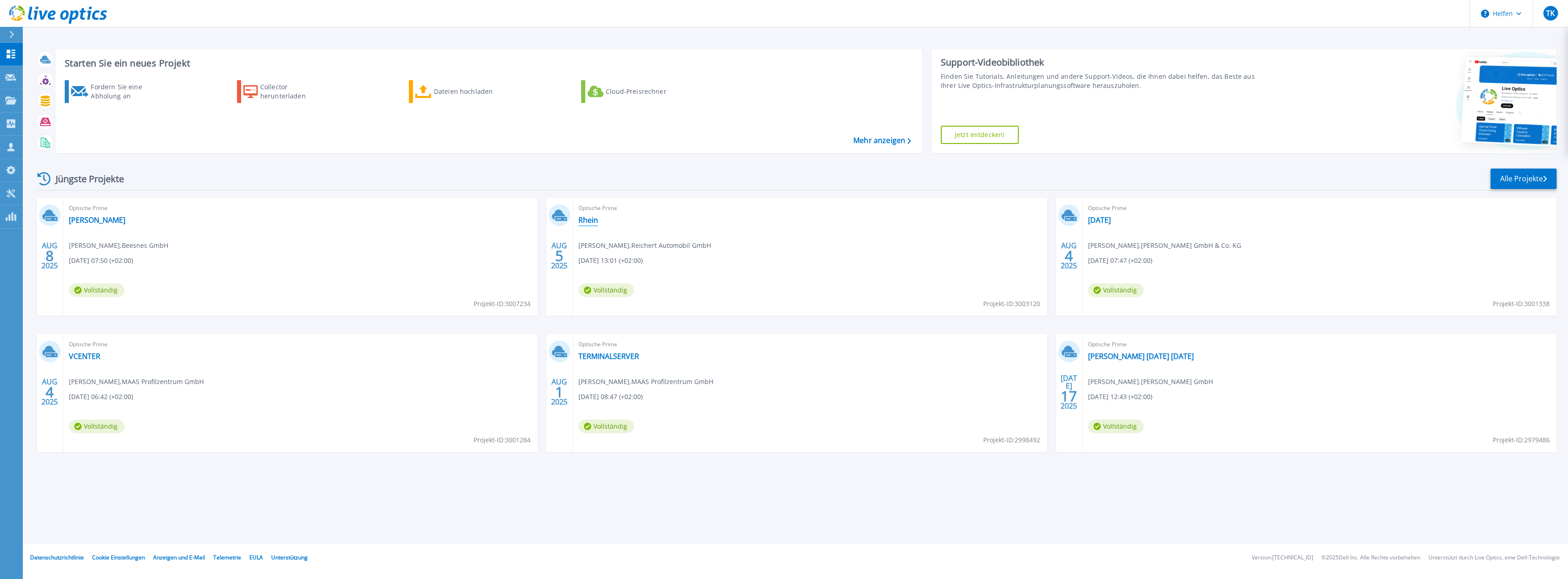
click at [593, 219] on font "Rhein" at bounding box center [588, 220] width 19 height 10
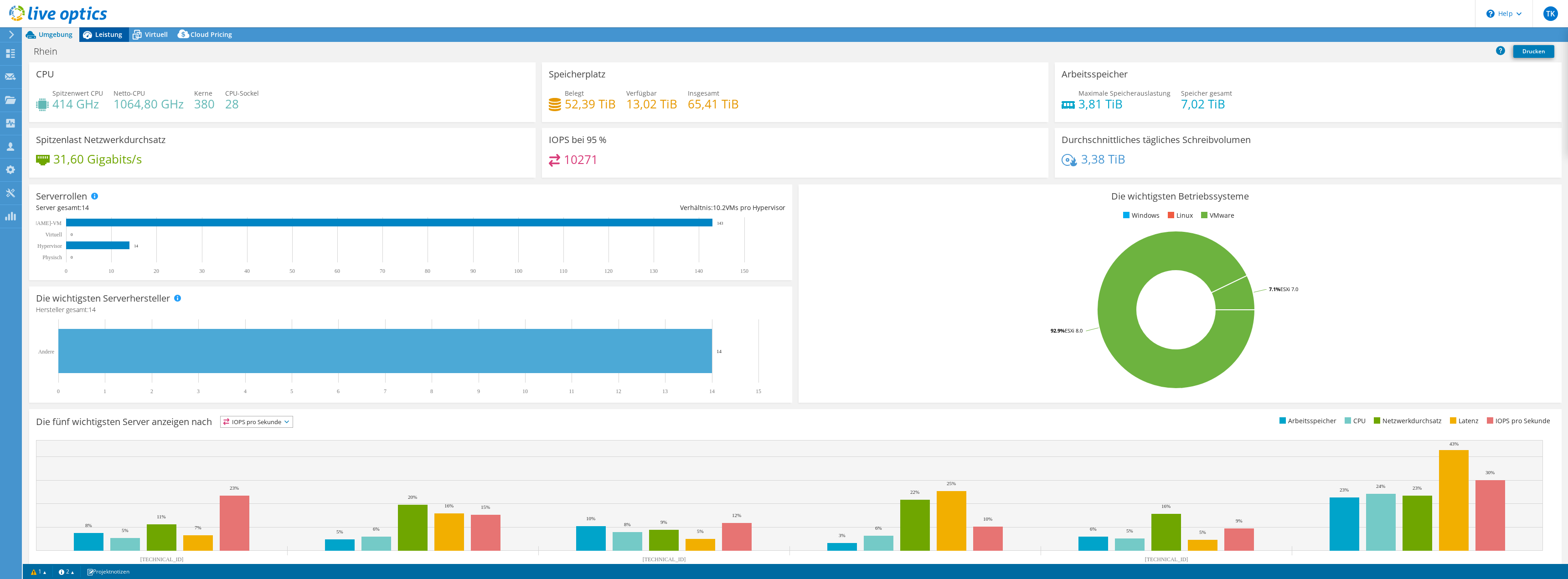
click at [104, 32] on span "Leistung" at bounding box center [109, 34] width 27 height 9
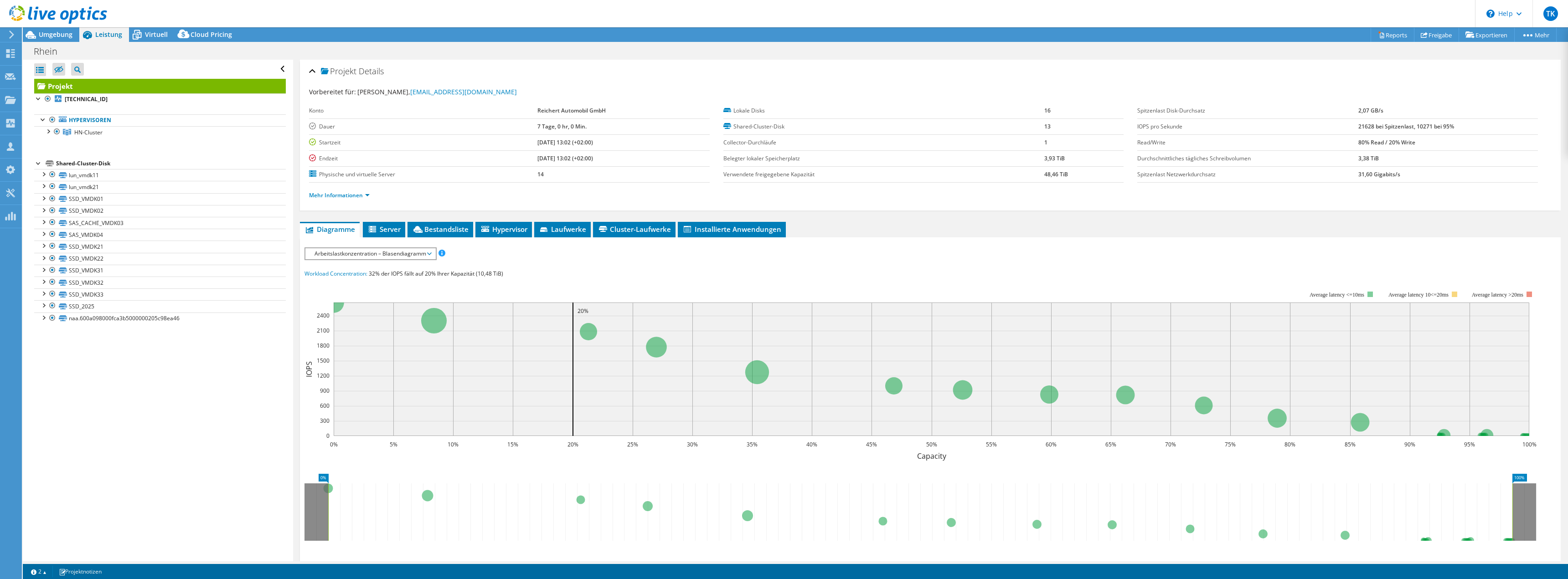
select select "USD"
click at [455, 233] on font "Bestandsliste" at bounding box center [442, 229] width 44 height 9
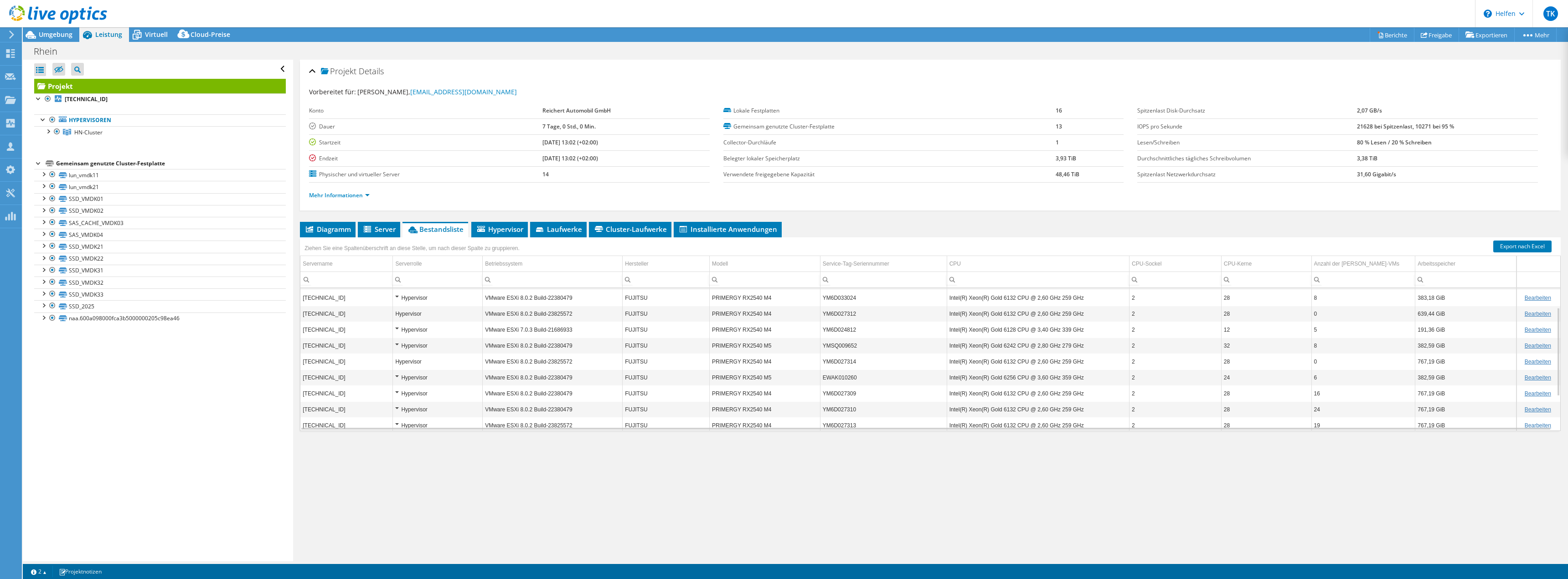
scroll to position [85, 0]
click at [59, 32] on font "Umgebung" at bounding box center [55, 34] width 33 height 9
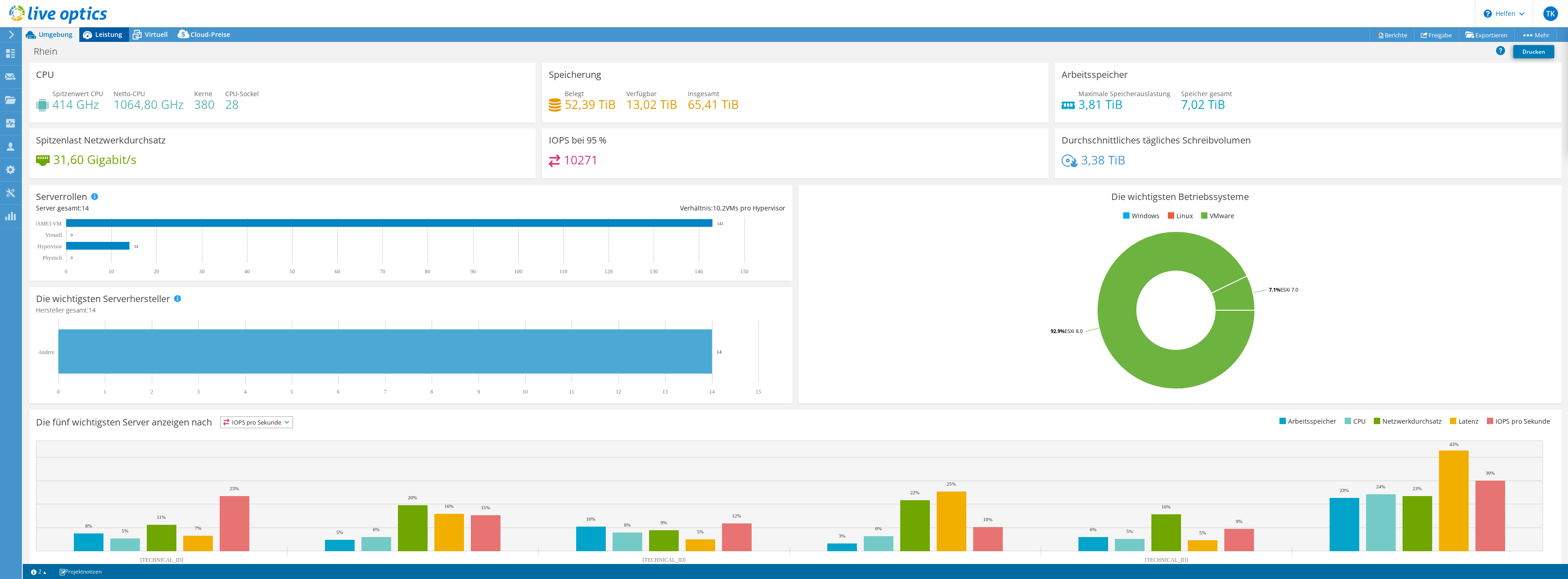
click at [111, 35] on font "Leistung" at bounding box center [109, 34] width 27 height 9
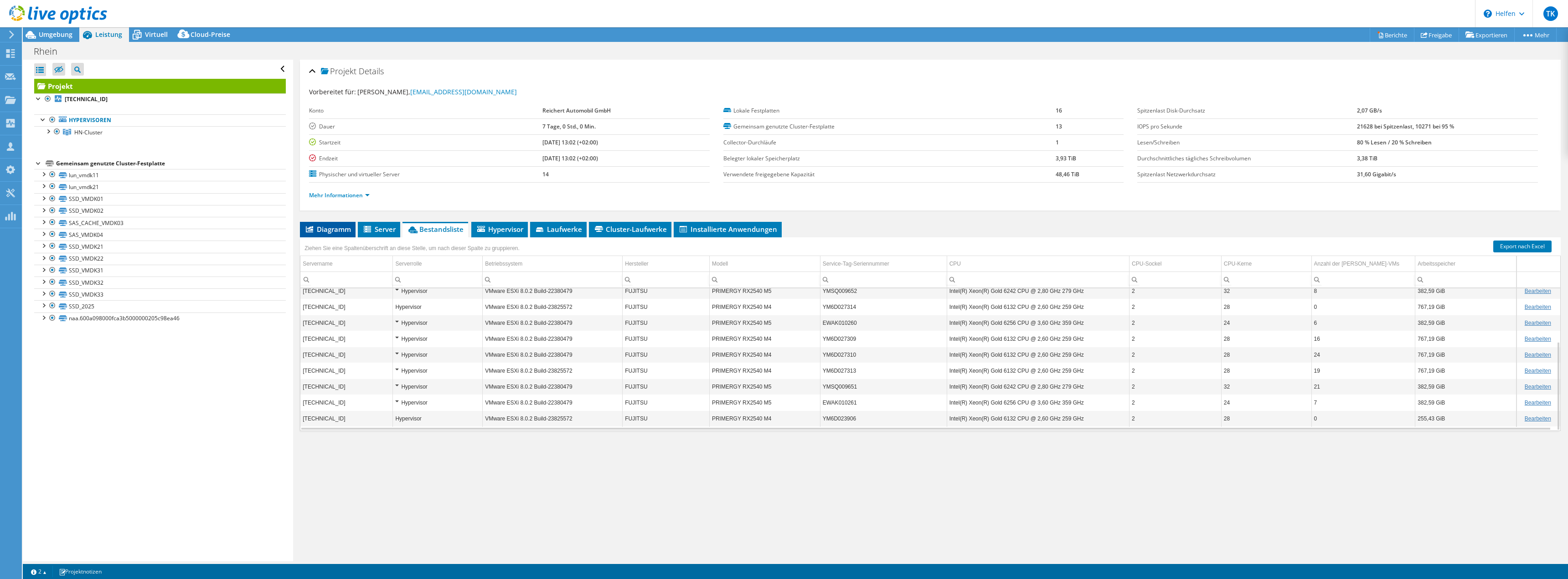
click at [334, 227] on font "Diagramm" at bounding box center [334, 229] width 34 height 9
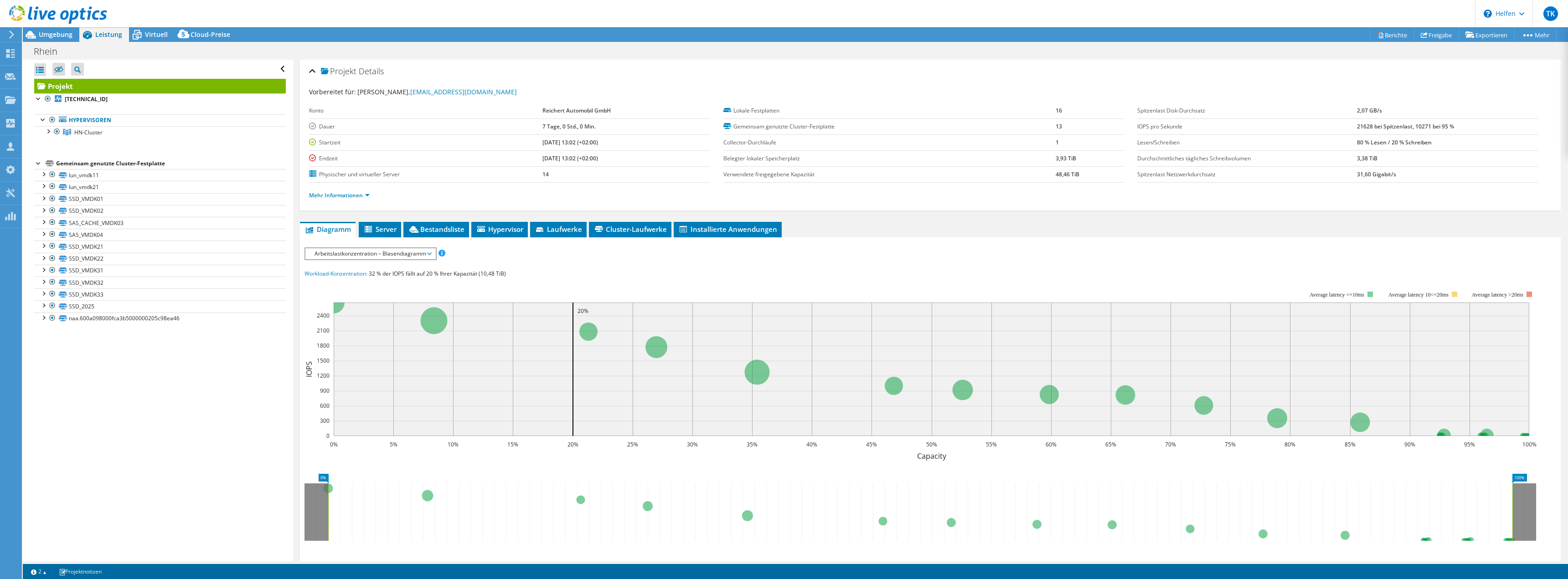
click at [384, 257] on font "Arbeitslastkonzentration – Blasendiagramm" at bounding box center [370, 253] width 111 height 8
click at [414, 320] on li "CPU-Prozentwert" at bounding box center [370, 319] width 130 height 11
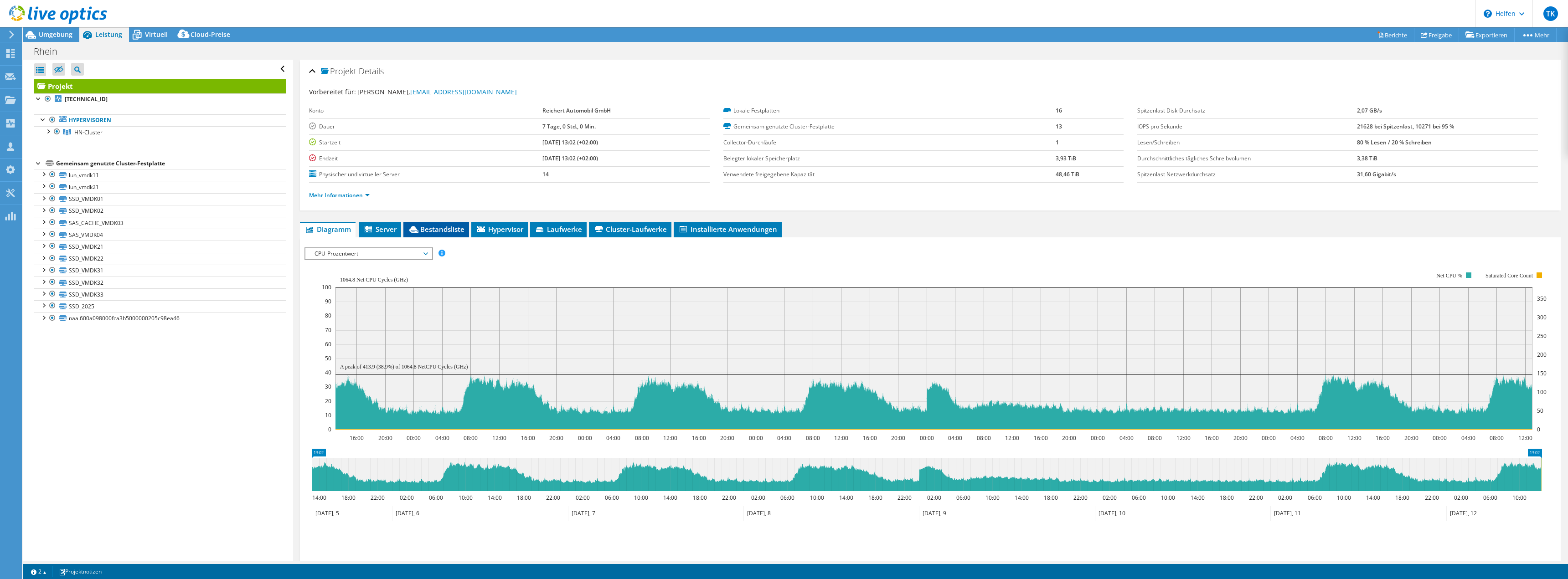
click at [453, 235] on li "Bestandsliste" at bounding box center [436, 229] width 66 height 15
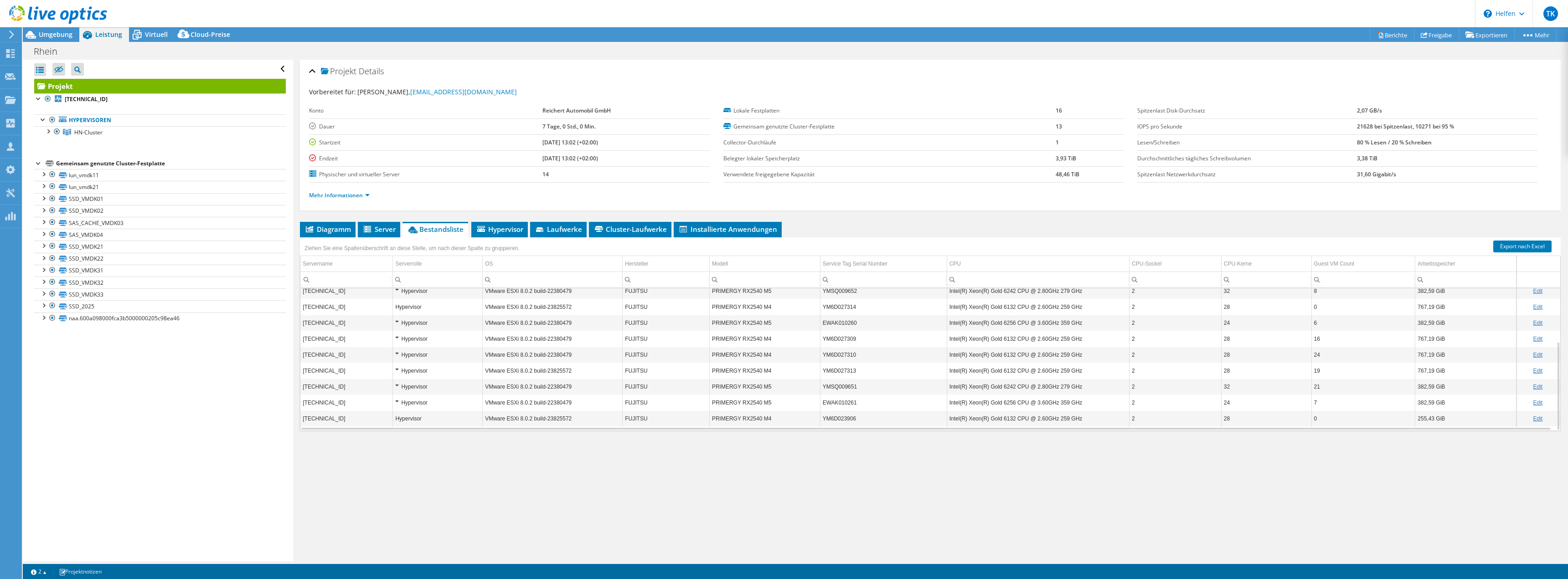
scroll to position [0, 0]
click at [335, 234] on li "Diagramm" at bounding box center [327, 229] width 55 height 15
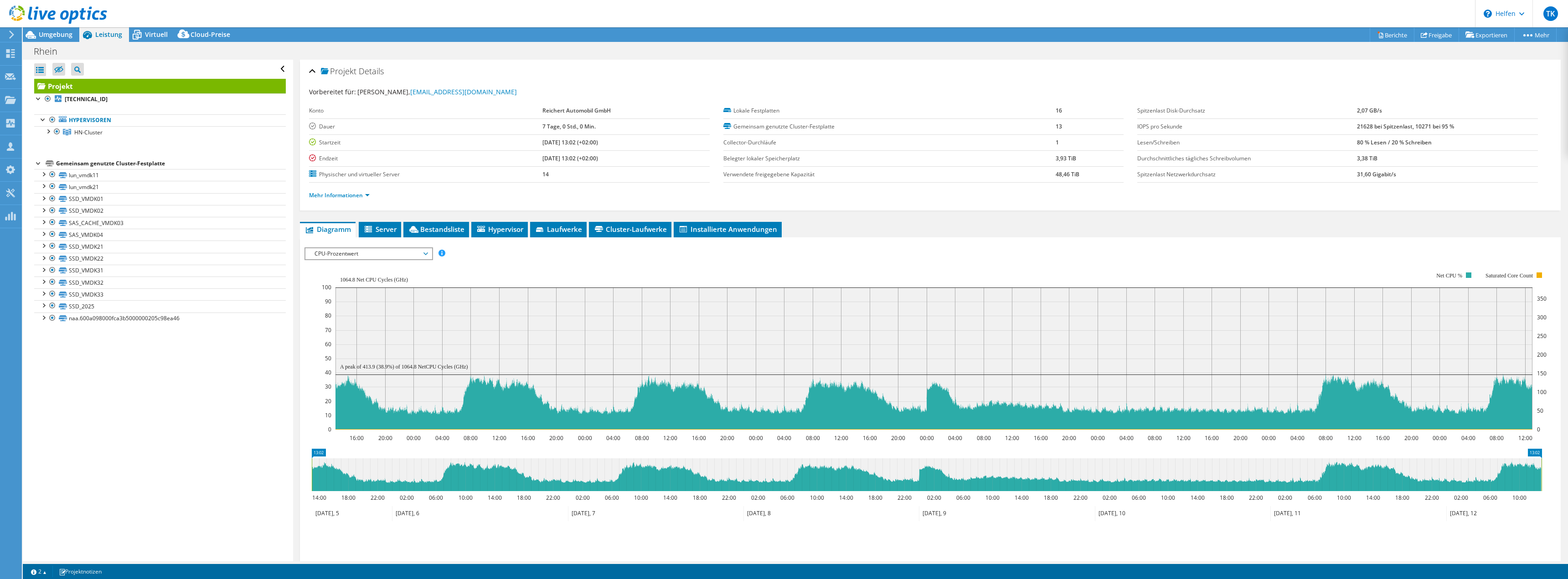
click at [429, 253] on span "CPU-Prozentwert" at bounding box center [368, 254] width 126 height 11
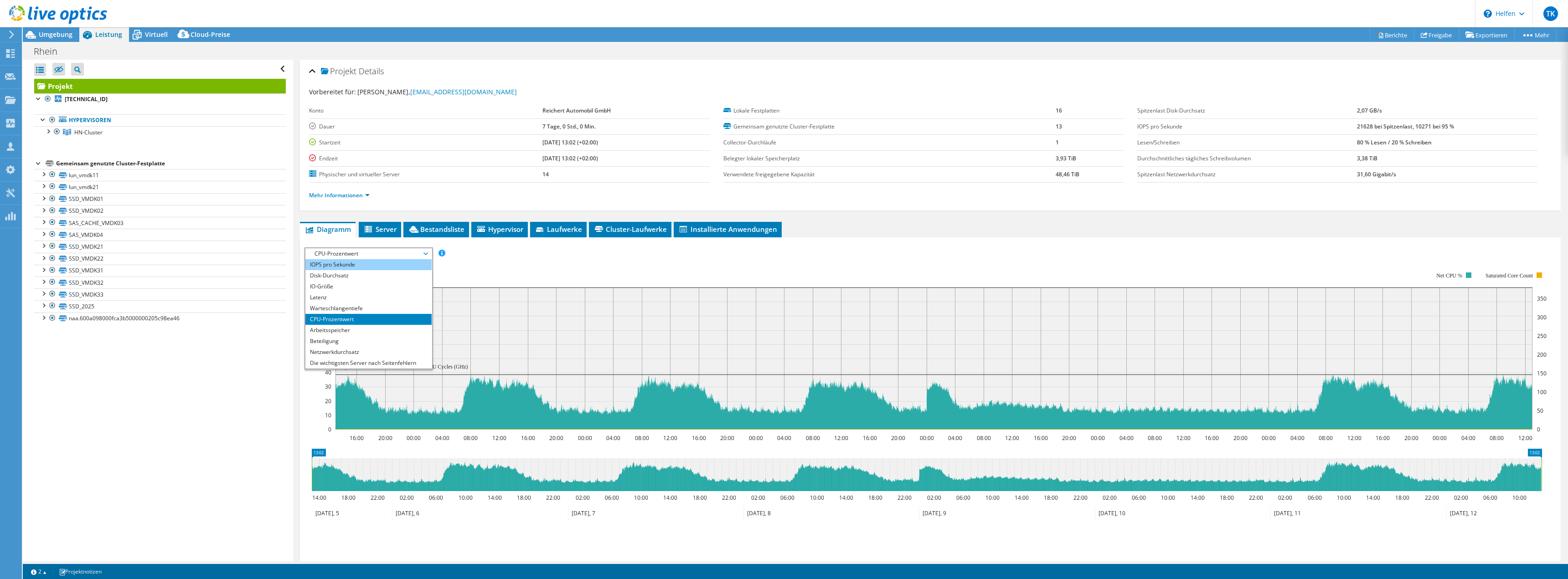
click at [414, 263] on li "IOPS pro Sekunde" at bounding box center [368, 265] width 126 height 11
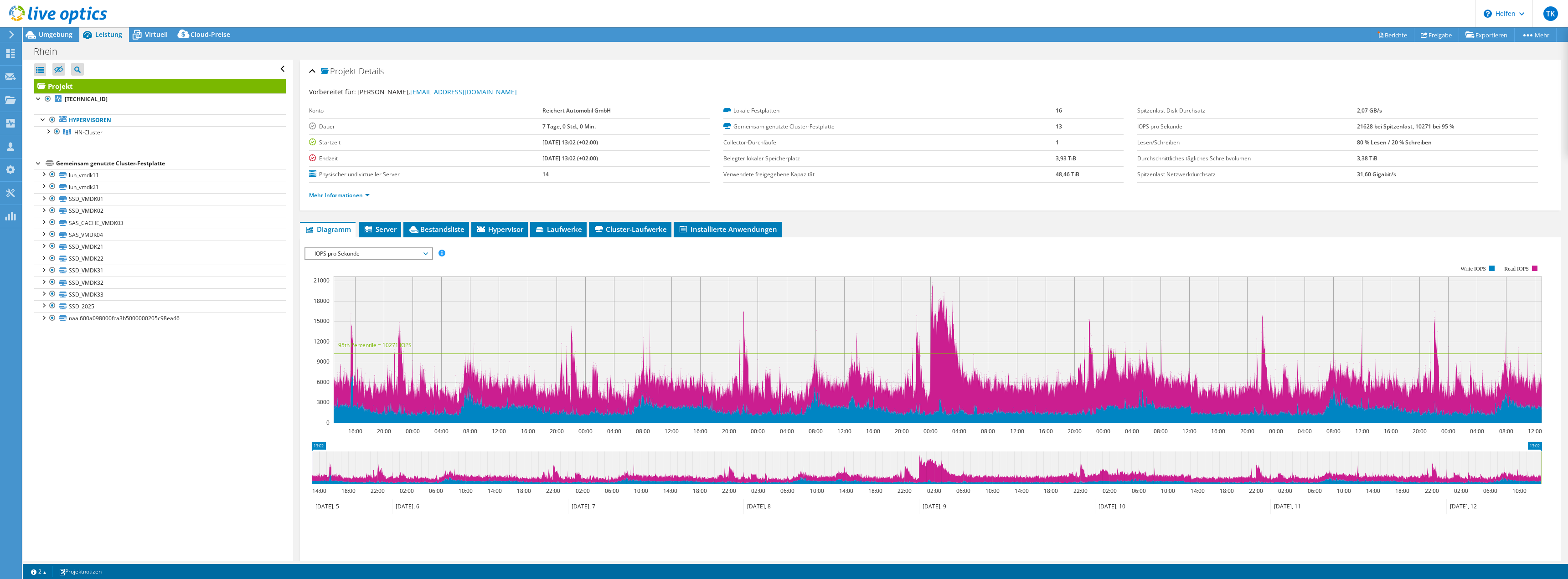
click at [427, 255] on span "IOPS pro Sekunde" at bounding box center [368, 254] width 117 height 11
click at [421, 319] on li "Netzwerkdurchsatz" at bounding box center [368, 319] width 126 height 11
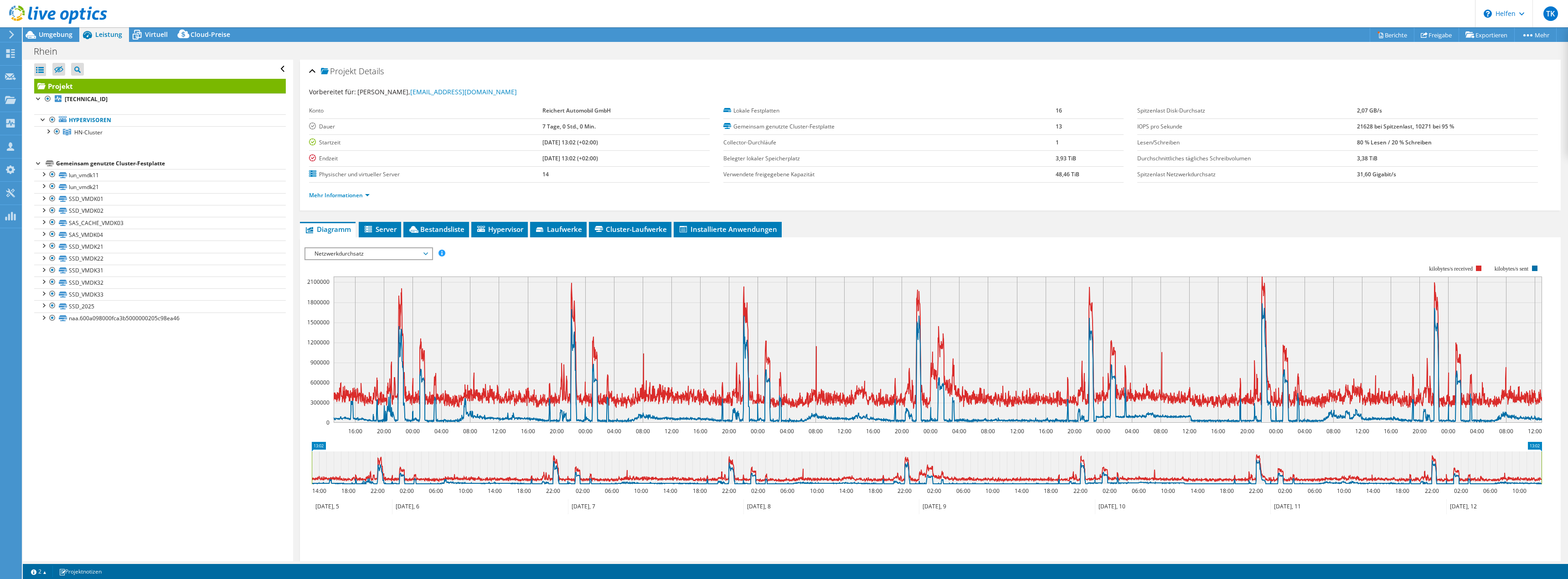
click at [430, 255] on span "Netzwerkdurchsatz" at bounding box center [368, 254] width 126 height 11
click at [420, 261] on li "Latenz" at bounding box center [368, 265] width 126 height 11
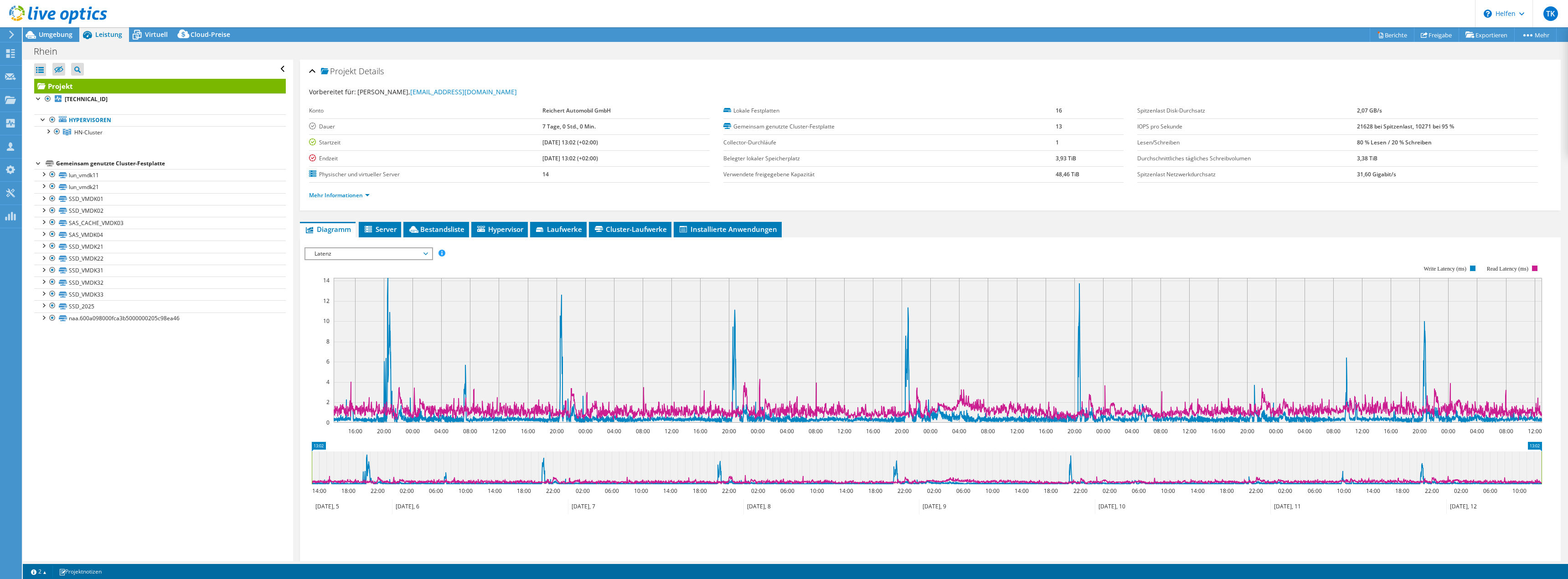
click at [431, 254] on span "Latenz" at bounding box center [368, 254] width 126 height 11
click at [417, 319] on li "CPU-Prozentwert" at bounding box center [368, 319] width 126 height 11
